Goal: Browse casually

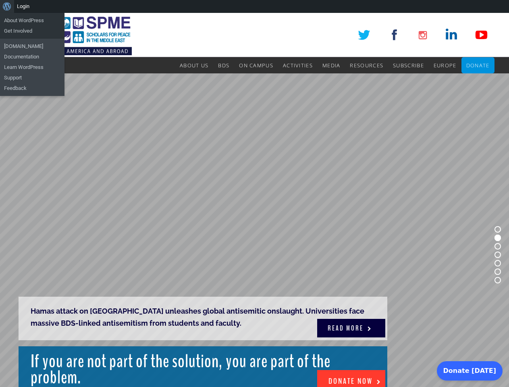
click at [254, 200] on rs-slide "Hamas attack on [GEOGRAPHIC_DATA] unleashes global antisemitic onslaught. Unive…" at bounding box center [254, 254] width 509 height 363
click at [254, 6] on div "About WordPress About WordPress Get Involved [DOMAIN_NAME] Documentation Learn …" at bounding box center [254, 6] width 509 height 13
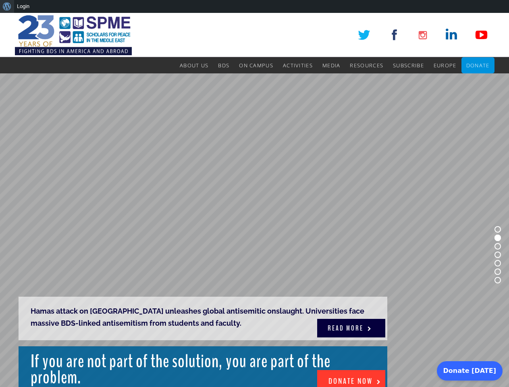
click at [254, 200] on rs-slide "Hamas attack on [GEOGRAPHIC_DATA] unleashes global antisemitic onslaught. Unive…" at bounding box center [254, 254] width 509 height 363
click at [254, 230] on rs-slide "Hamas attack on [GEOGRAPHIC_DATA] unleashes global antisemitic onslaught. Unive…" at bounding box center [254, 254] width 509 height 363
click at [498, 229] on rs-bullet at bounding box center [498, 229] width 6 height 6
click at [498, 238] on rs-bullet at bounding box center [498, 238] width 6 height 6
click at [498, 246] on rs-bullet at bounding box center [498, 246] width 6 height 6
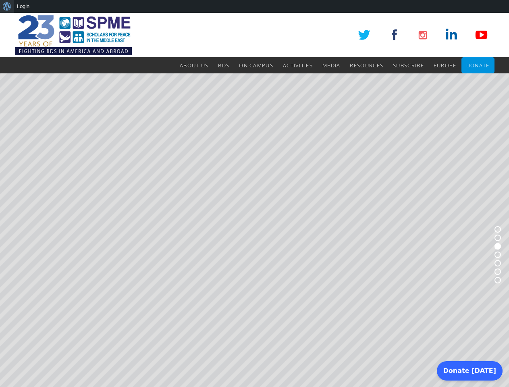
click at [498, 255] on rs-bullet at bounding box center [498, 255] width 6 height 6
click at [498, 263] on rs-bullet at bounding box center [498, 263] width 6 height 6
click at [498, 272] on rs-bullet at bounding box center [498, 271] width 6 height 6
